Goal: Task Accomplishment & Management: Use online tool/utility

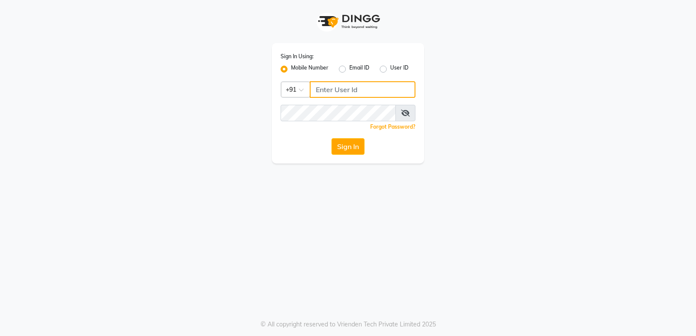
click at [331, 92] on input "Username" at bounding box center [363, 89] width 106 height 17
drag, startPoint x: 366, startPoint y: 87, endPoint x: 0, endPoint y: 71, distance: 366.0
click at [85, 84] on app-login "Sign In Using: Mobile Number Email ID User ID Country Code × +91 9867661920 Rem…" at bounding box center [348, 82] width 696 height 164
type input "9867661920"
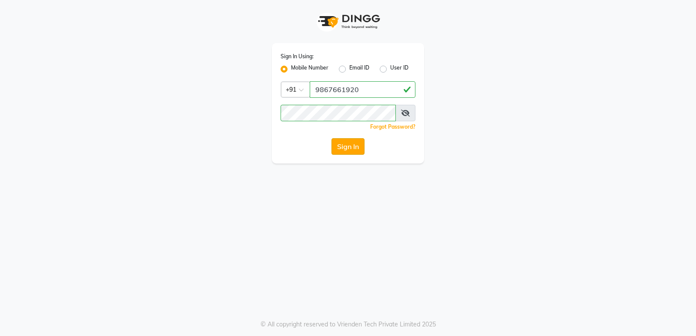
click at [353, 150] on button "Sign In" at bounding box center [348, 146] width 33 height 17
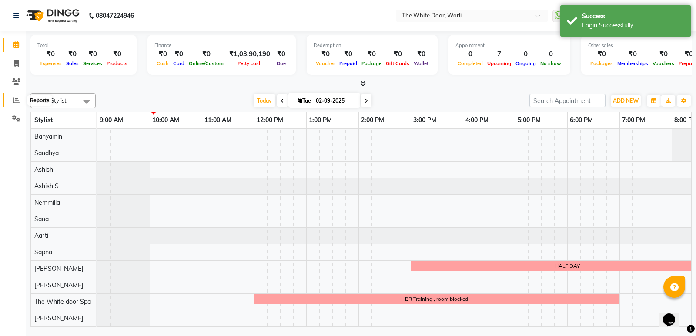
click at [15, 98] on icon at bounding box center [16, 100] width 7 height 7
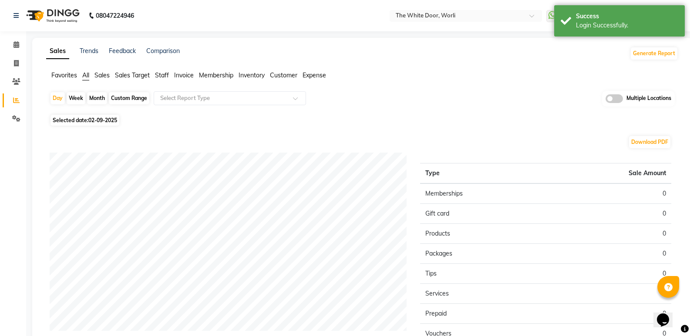
click at [94, 98] on div "Month" at bounding box center [97, 98] width 20 height 12
select select "9"
select select "2025"
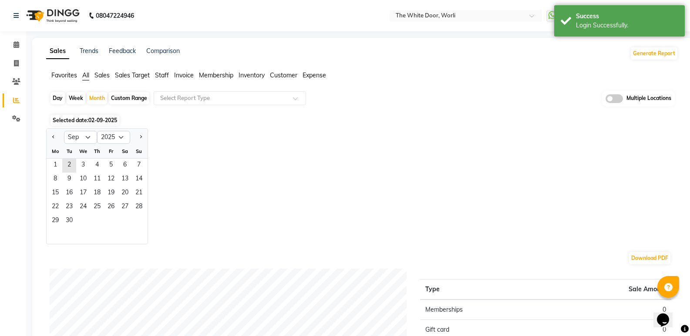
click at [118, 97] on div "Custom Range" at bounding box center [129, 98] width 40 height 12
select select "9"
select select "2025"
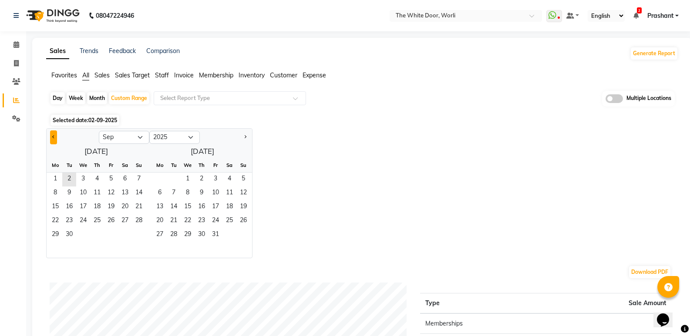
click at [54, 139] on button "Previous month" at bounding box center [53, 138] width 7 height 14
select select "8"
click at [109, 207] on span "15" at bounding box center [111, 208] width 14 height 14
click at [81, 220] on span "20" at bounding box center [83, 222] width 14 height 14
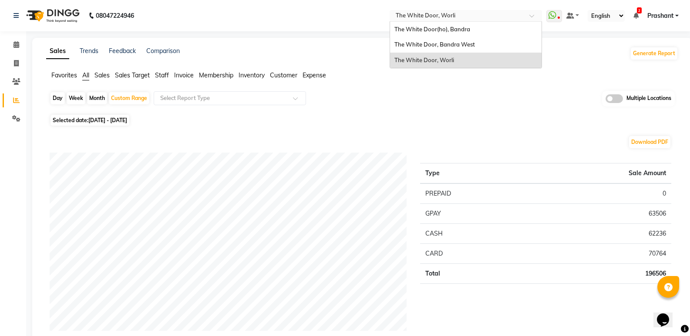
drag, startPoint x: 481, startPoint y: 19, endPoint x: 471, endPoint y: 38, distance: 22.0
click at [481, 19] on input "text" at bounding box center [457, 16] width 126 height 9
click at [451, 47] on span "The White Door, Bandra West" at bounding box center [434, 44] width 81 height 7
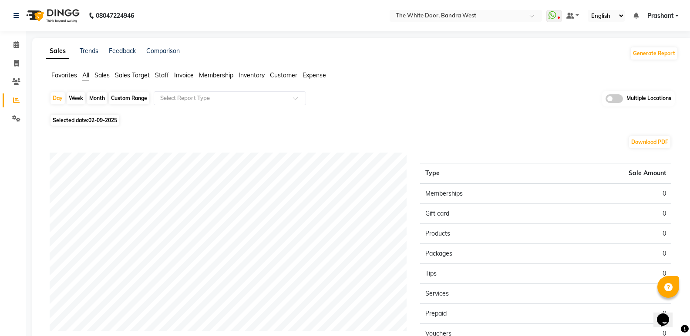
click at [126, 99] on div "Custom Range" at bounding box center [129, 98] width 40 height 12
select select "9"
select select "2025"
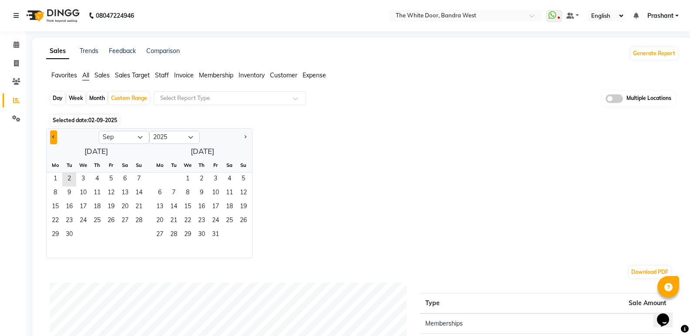
click at [54, 135] on span "Previous month" at bounding box center [53, 136] width 3 height 3
select select "8"
click at [109, 207] on span "15" at bounding box center [111, 208] width 14 height 14
click at [83, 223] on span "20" at bounding box center [83, 222] width 14 height 14
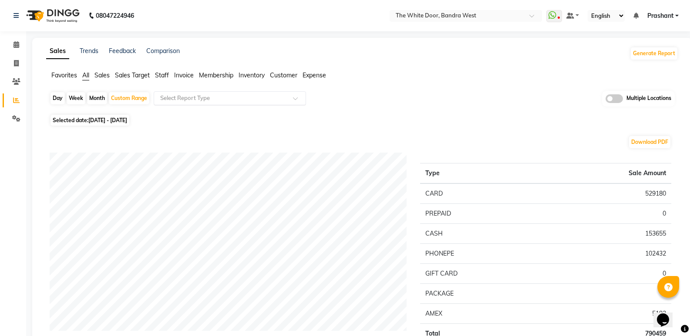
click at [200, 102] on input "text" at bounding box center [220, 98] width 125 height 9
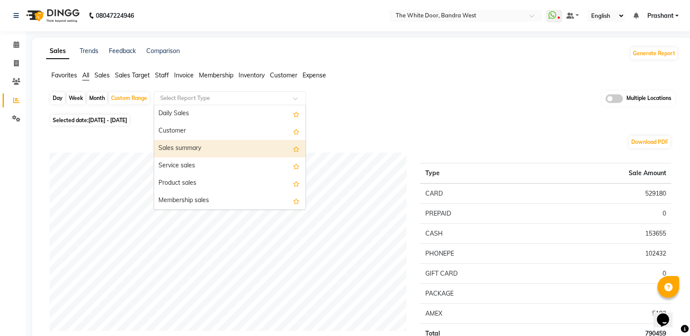
click at [198, 148] on div "Sales summary" at bounding box center [229, 148] width 151 height 17
select select "full_report"
select select "csv"
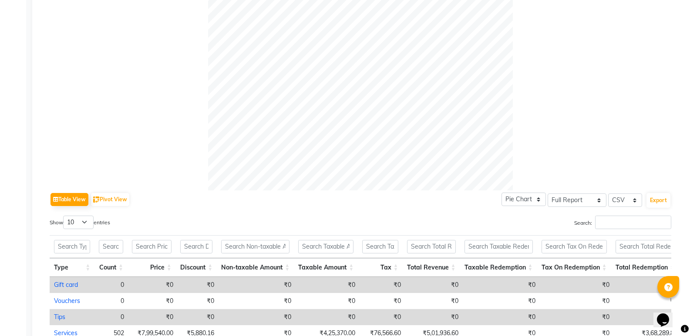
scroll to position [424, 0]
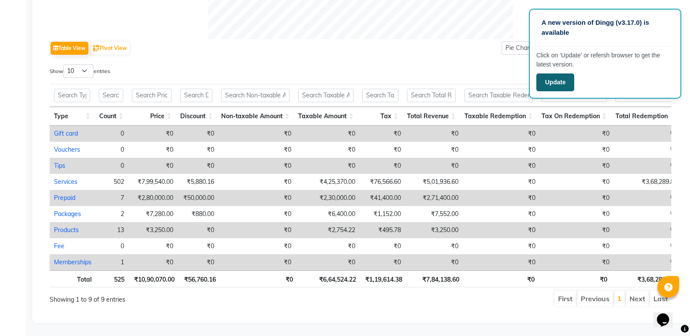
click at [567, 77] on button "Update" at bounding box center [555, 83] width 38 height 18
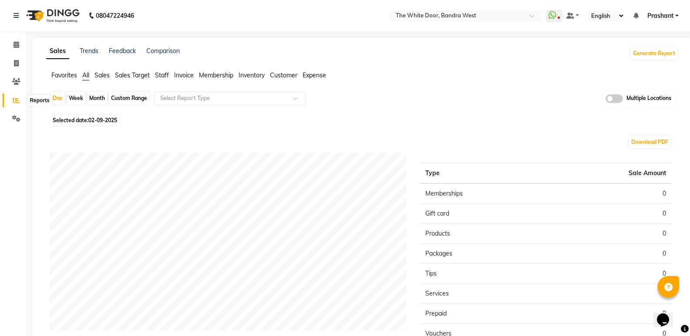
click at [13, 98] on icon at bounding box center [16, 100] width 7 height 7
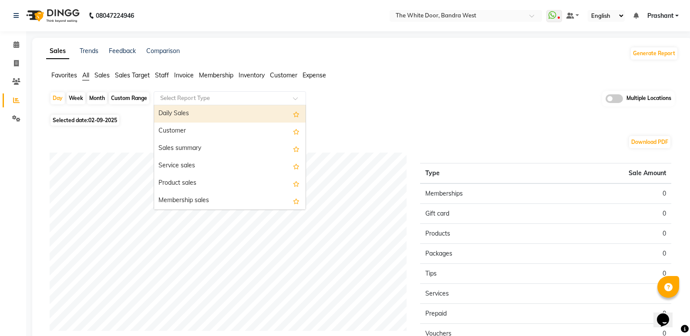
click at [182, 96] on input "text" at bounding box center [220, 98] width 125 height 9
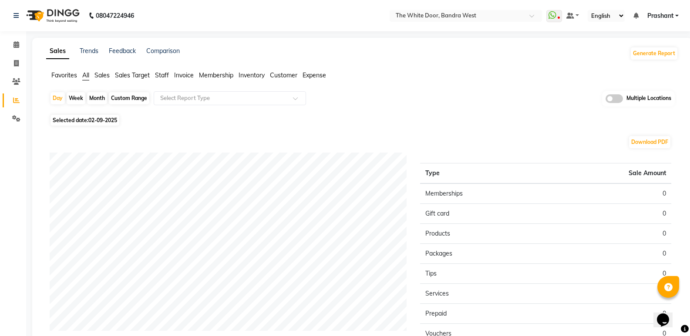
click at [161, 71] on div "Sales Trends Feedback Comparison Generate Report Favorites All Sales Sales Targ…" at bounding box center [362, 230] width 660 height 384
click at [163, 74] on span "Staff" at bounding box center [162, 75] width 14 height 8
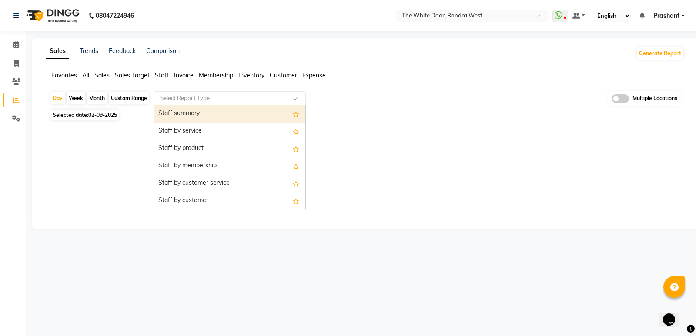
click at [172, 99] on input "text" at bounding box center [220, 98] width 125 height 9
click at [118, 96] on div "Custom Range" at bounding box center [129, 98] width 40 height 12
select select "9"
select select "2025"
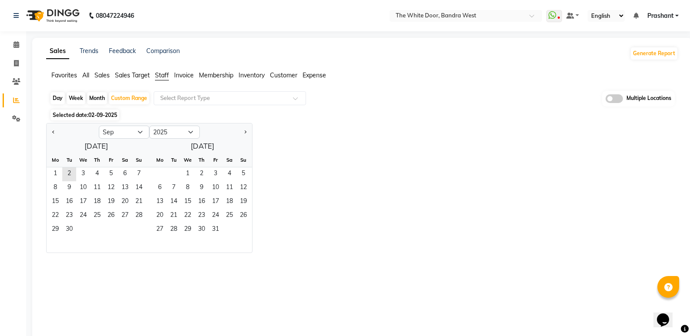
click at [52, 99] on div "Day" at bounding box center [57, 98] width 14 height 12
select select "9"
select select "2025"
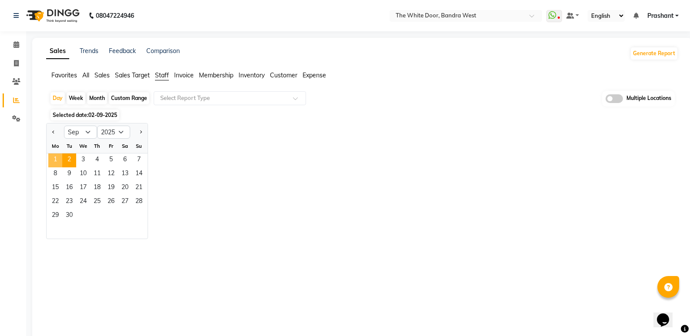
click at [55, 163] on span "1" at bounding box center [55, 161] width 14 height 14
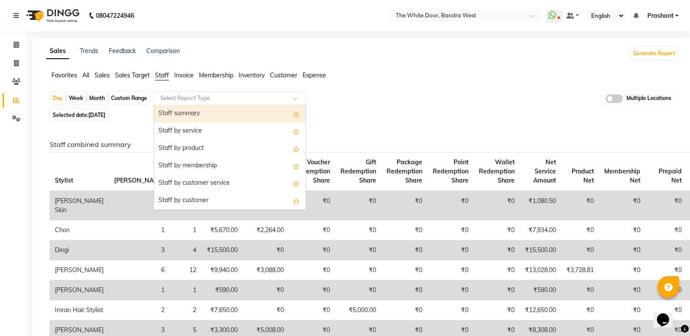
click at [182, 100] on input "text" at bounding box center [220, 98] width 125 height 9
click at [184, 113] on div "Staff summary" at bounding box center [229, 113] width 151 height 17
select select "full_report"
select select "csv"
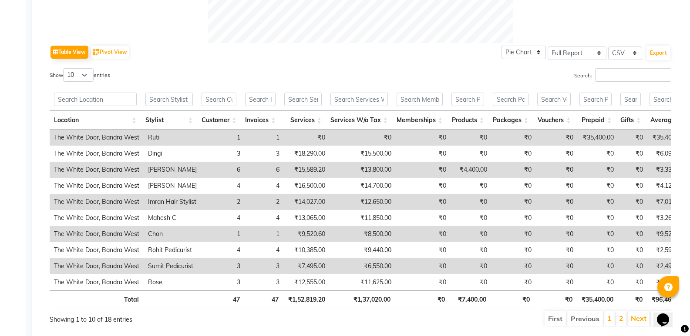
scroll to position [435, 0]
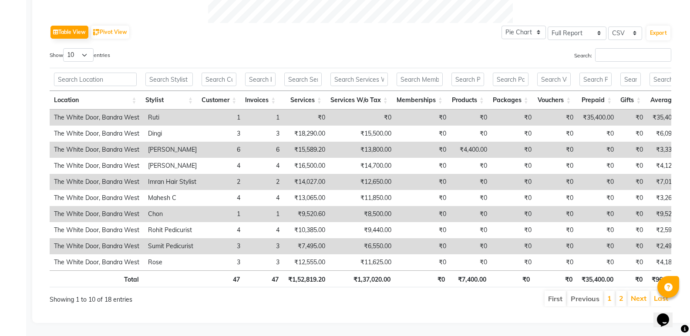
click at [162, 91] on th "Stylist" at bounding box center [169, 100] width 56 height 19
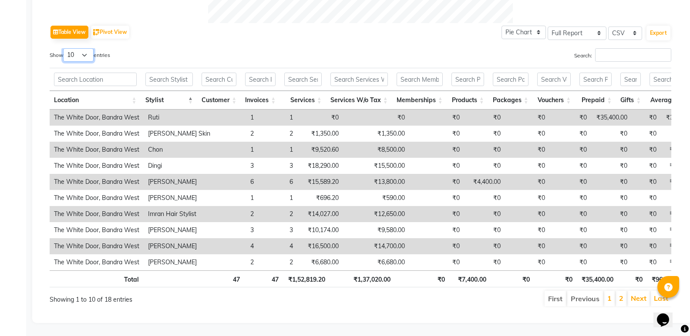
click at [87, 48] on select "10 25 50 100" at bounding box center [78, 54] width 30 height 13
select select "25"
click at [64, 48] on select "10 25 50 100" at bounding box center [78, 54] width 30 height 13
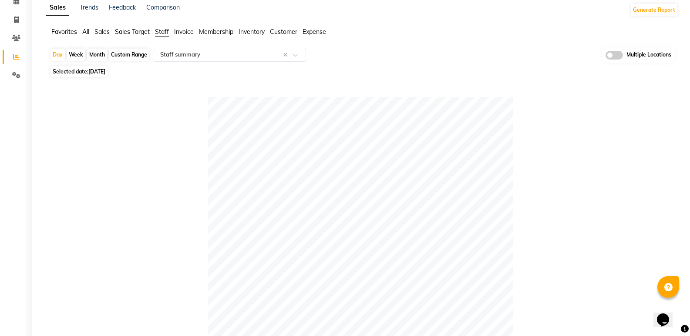
scroll to position [0, 0]
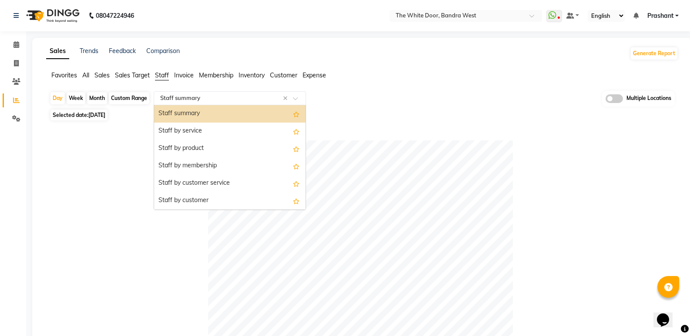
click at [187, 97] on input "text" at bounding box center [220, 98] width 125 height 9
click at [102, 76] on span "Sales" at bounding box center [101, 75] width 15 height 8
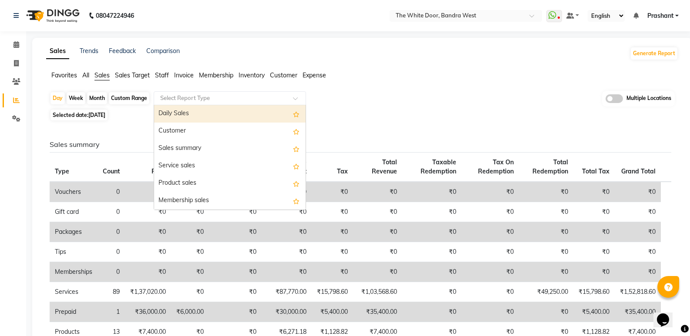
click at [181, 100] on input "text" at bounding box center [220, 98] width 125 height 9
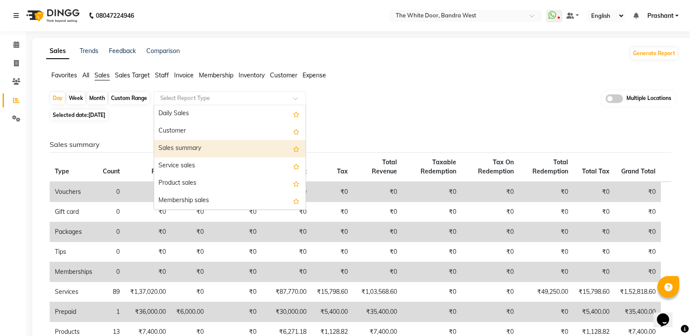
click at [191, 153] on div "Sales summary" at bounding box center [229, 148] width 151 height 17
select select "full_report"
select select "csv"
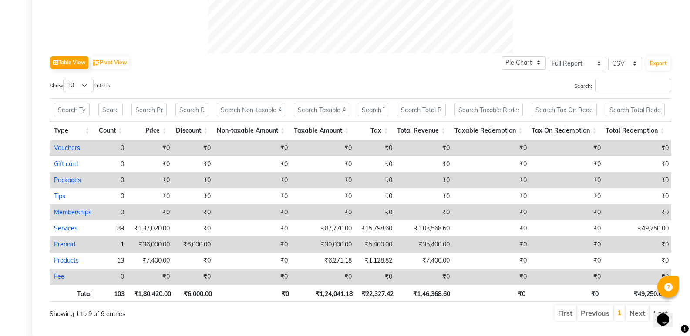
scroll to position [419, 0]
